Goal: Task Accomplishment & Management: Use online tool/utility

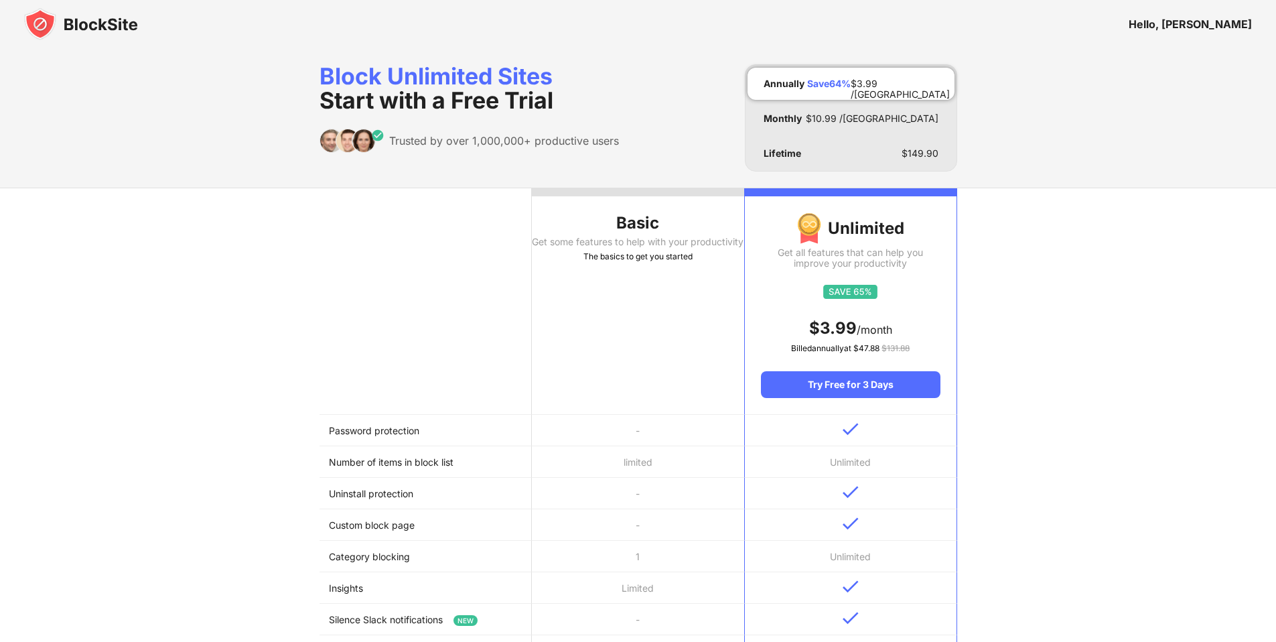
click at [76, 22] on img at bounding box center [81, 24] width 114 height 32
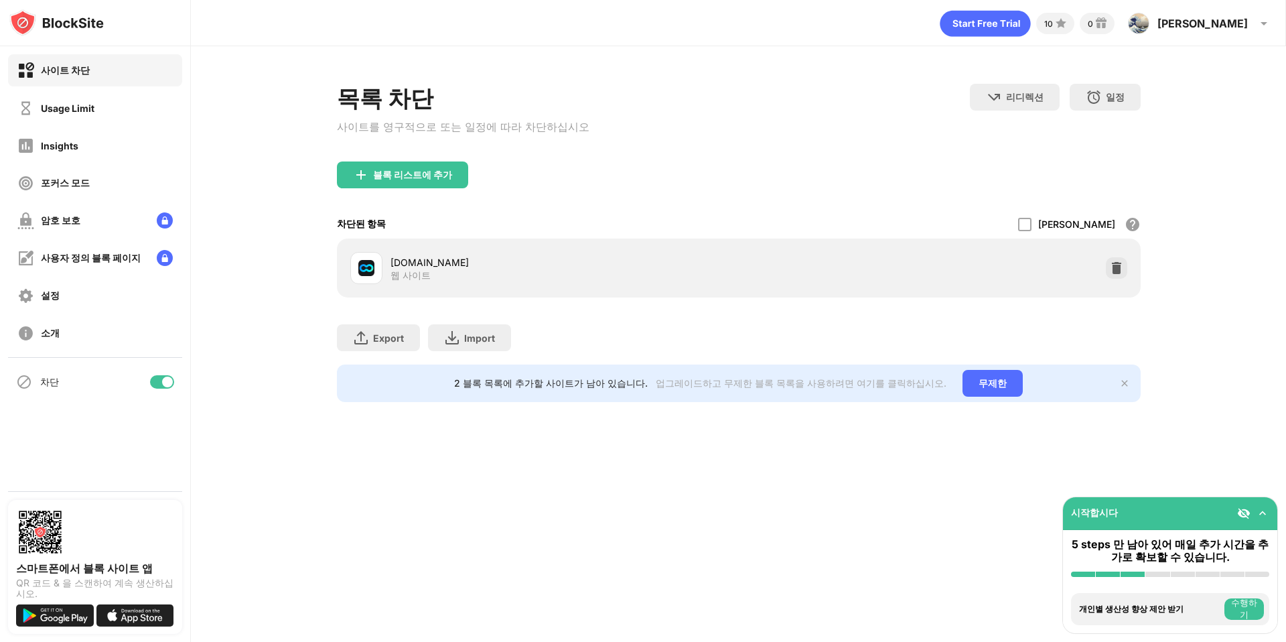
click at [806, 157] on div "목록 차단 사이트를 영구적으로 또는 일정에 따라 차단하십시오 리디렉션 웹 사이트 리디렉션을 설정하려면 클릭하십시오 일정 블록 목록이 활성화될 …" at bounding box center [739, 123] width 804 height 78
click at [640, 273] on div "sooplive.co.kr 웹 사이트" at bounding box center [564, 268] width 348 height 26
click at [1031, 219] on div at bounding box center [1024, 224] width 13 height 13
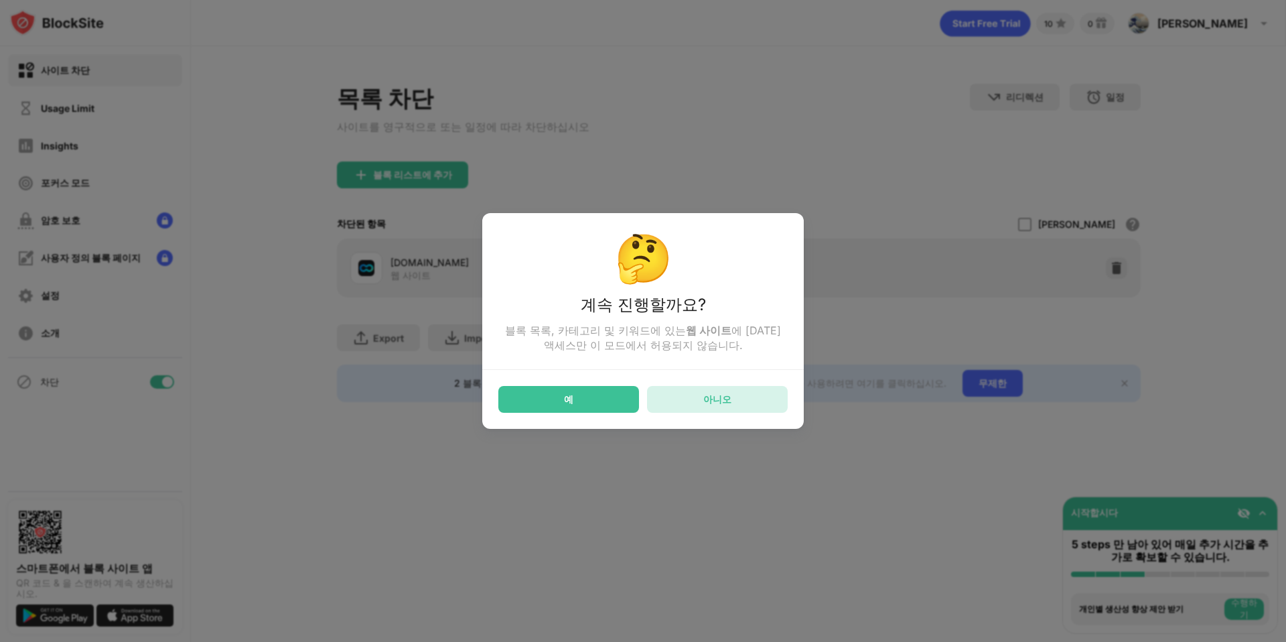
click at [717, 407] on div "아니오" at bounding box center [717, 399] width 141 height 27
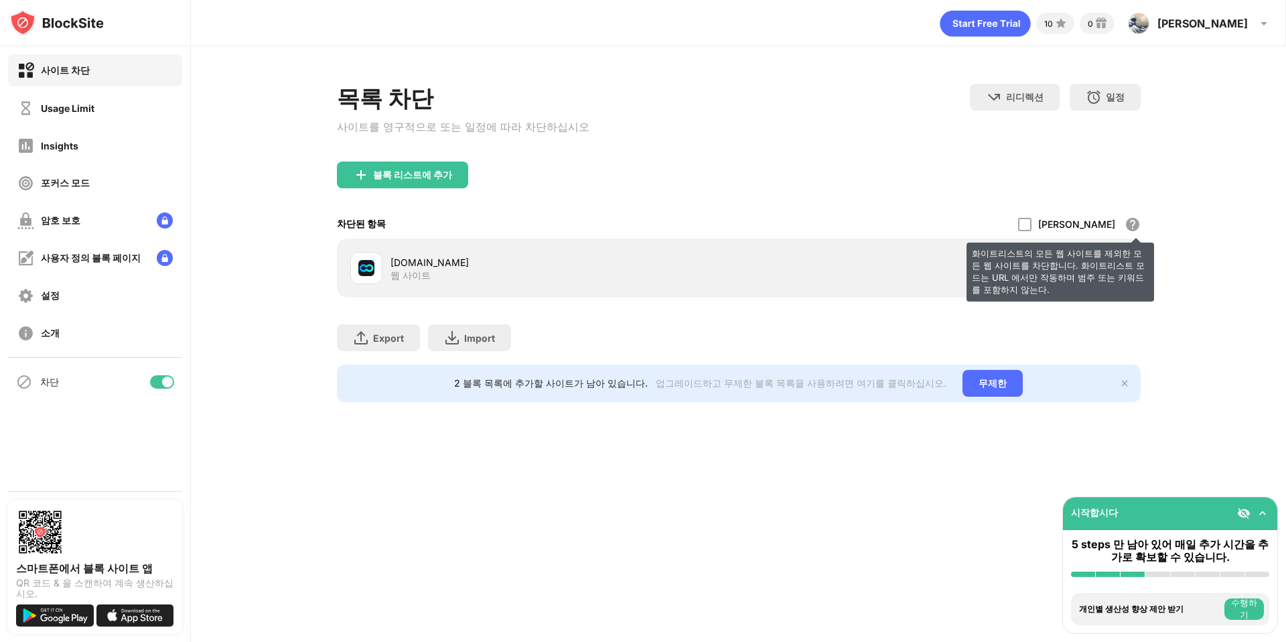
click at [1128, 222] on div "화이트리스트의 모든 웹 사이트를 제외한 모든 웹 사이트를 차단합니다. 화이트리스트 모드는 URL 에서만 작동하며 범주 또는 키워드를 포함하지 …" at bounding box center [1132, 224] width 16 height 16
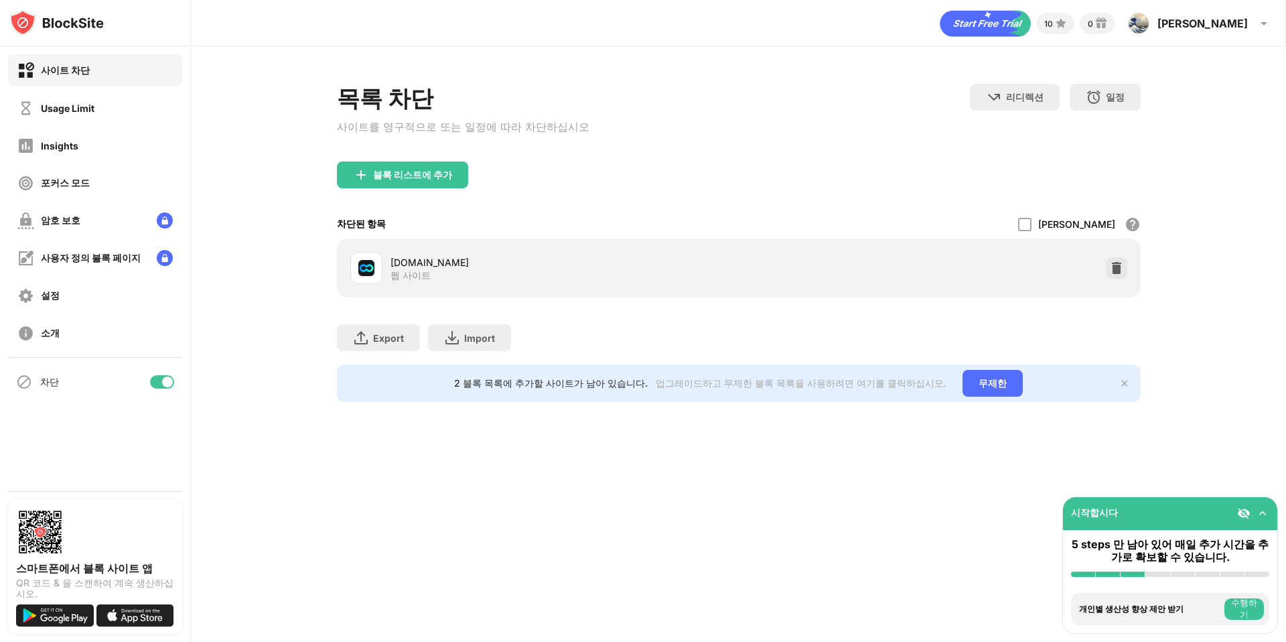
click at [870, 169] on div "블록 리스트에 추가" at bounding box center [739, 185] width 804 height 48
click at [847, 210] on div "차단된 항목 허용 모드 화이트리스트의 모든 웹 사이트를 제외한 모든 웹 사이트를 차단합니다. 화이트리스트 모드는 URL 에서만 작동하며 범주 …" at bounding box center [739, 224] width 804 height 29
drag, startPoint x: 851, startPoint y: 220, endPoint x: 848, endPoint y: 147, distance: 72.4
click at [848, 147] on div "목록 차단 사이트를 영구적으로 또는 일정에 따라 차단하십시오 리디렉션 웹 사이트 리디렉션을 설정하려면 클릭하십시오 일정 블록 목록이 활성화될 …" at bounding box center [739, 243] width 804 height 318
drag, startPoint x: 848, startPoint y: 147, endPoint x: 882, endPoint y: 325, distance: 180.7
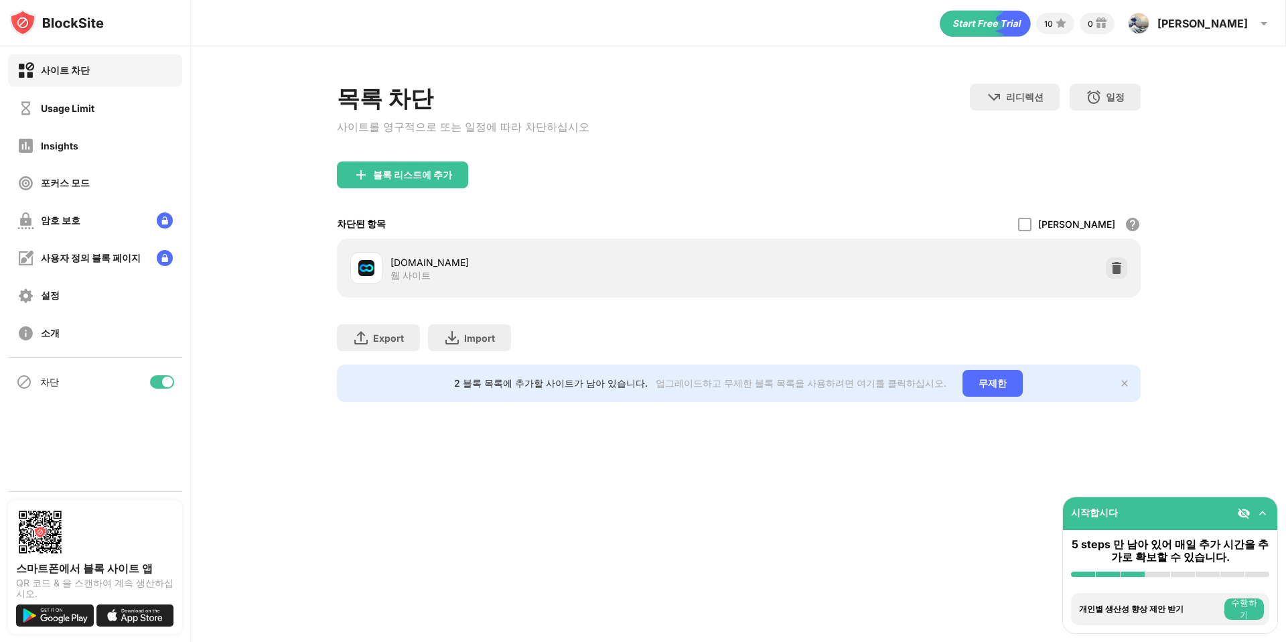
click at [883, 324] on div "목록 차단 사이트를 영구적으로 또는 일정에 따라 차단하십시오 리디렉션 웹 사이트 리디렉션을 설정하려면 클릭하십시오 일정 블록 목록이 활성화될 …" at bounding box center [739, 243] width 804 height 318
click at [882, 325] on div "Export 파일 내보내기 (웹 사이트 항목에만 해당) Import 파일 가져오기 (웹 사이트 항목에만 해당)" at bounding box center [739, 330] width 804 height 67
